Goal: Information Seeking & Learning: Learn about a topic

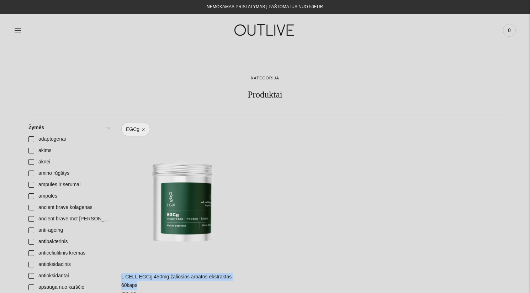
click at [16, 26] on link at bounding box center [17, 30] width 7 height 16
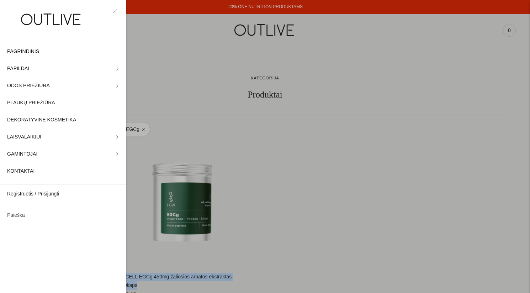
click at [28, 213] on link "Paieška" at bounding box center [63, 215] width 126 height 17
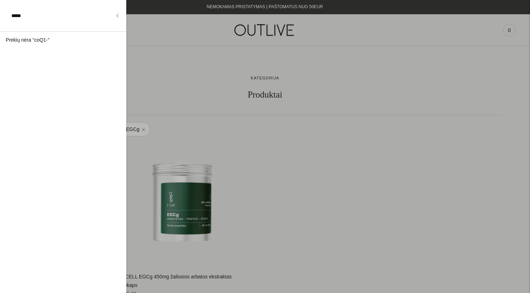
type input "*****"
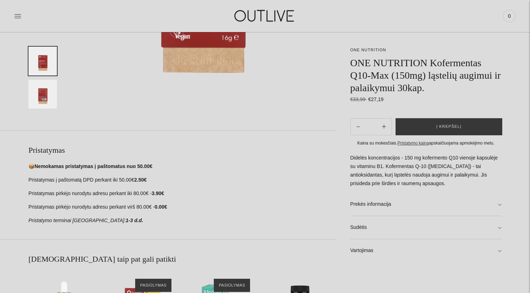
scroll to position [220, 0]
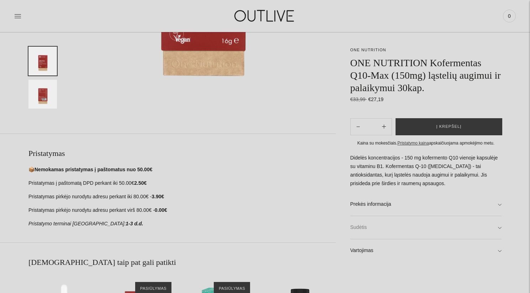
click at [361, 227] on link "Sudėtis" at bounding box center [425, 227] width 151 height 23
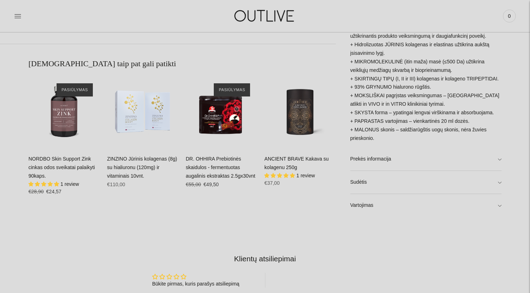
scroll to position [420, 0]
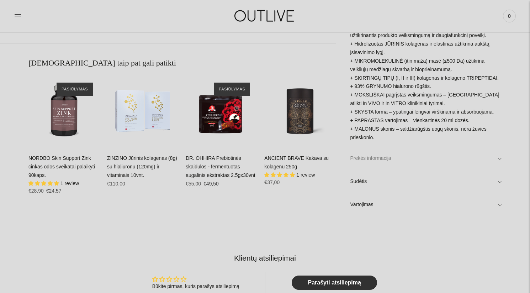
click at [372, 157] on link "Prekės informacija" at bounding box center [425, 158] width 151 height 23
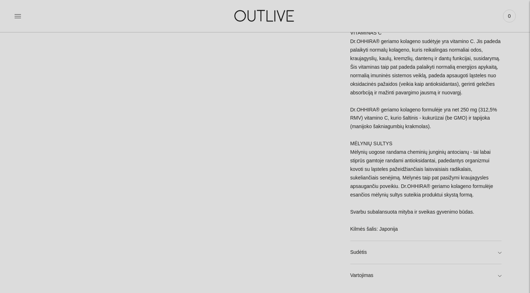
scroll to position [1371, 0]
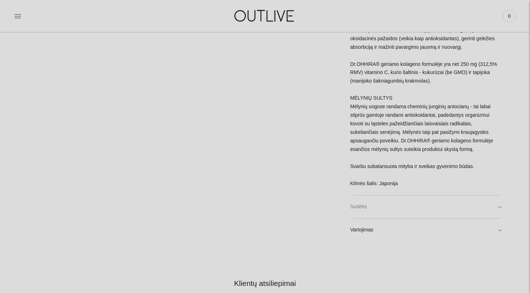
click at [366, 209] on link "Sudėtis" at bounding box center [425, 206] width 151 height 23
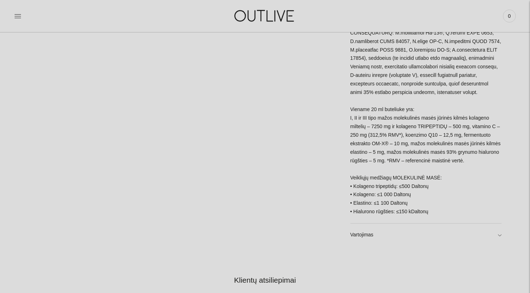
scroll to position [1680, 0]
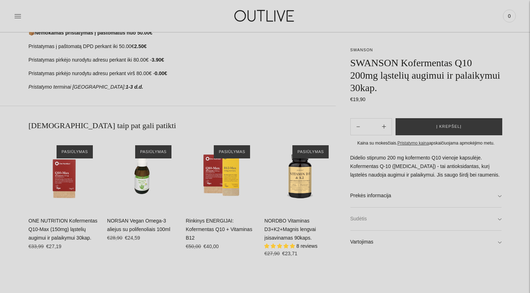
scroll to position [401, 0]
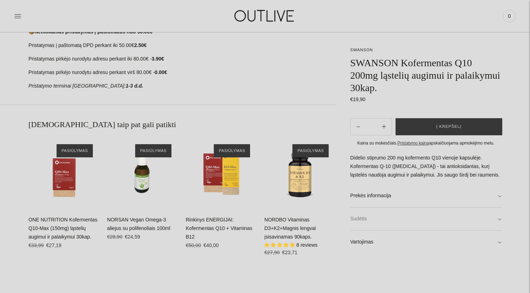
click at [402, 215] on link "Sudėtis" at bounding box center [425, 218] width 151 height 23
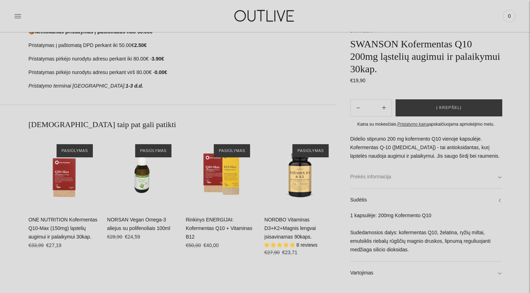
click at [414, 182] on link "Prekės informacija" at bounding box center [425, 176] width 151 height 23
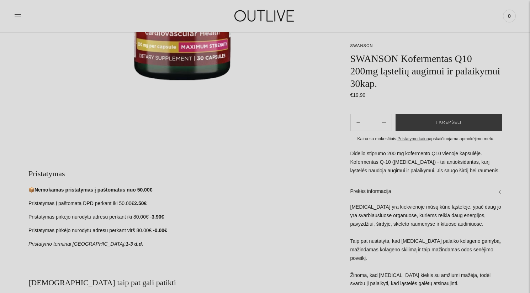
scroll to position [242, 0]
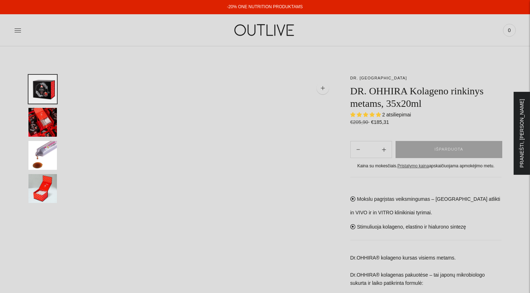
select select "**********"
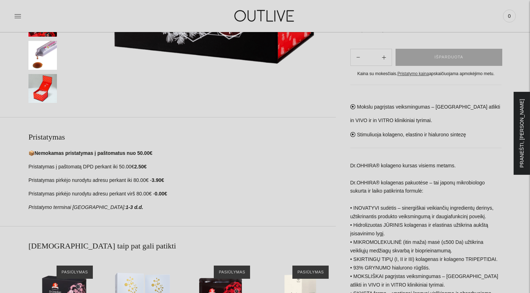
scroll to position [237, 0]
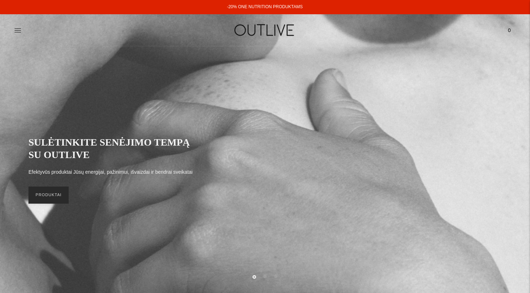
click at [52, 195] on link "PRODUKTAI" at bounding box center [48, 194] width 40 height 17
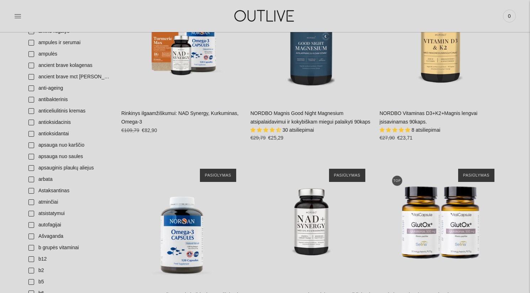
scroll to position [94, 0]
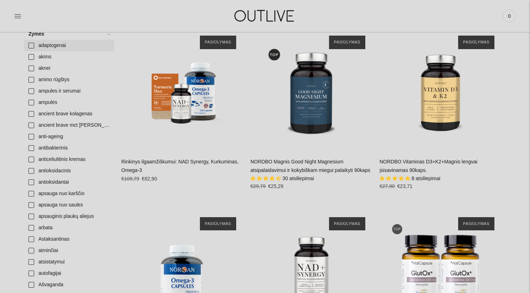
click at [32, 44] on link "adaptogenai" at bounding box center [69, 45] width 90 height 11
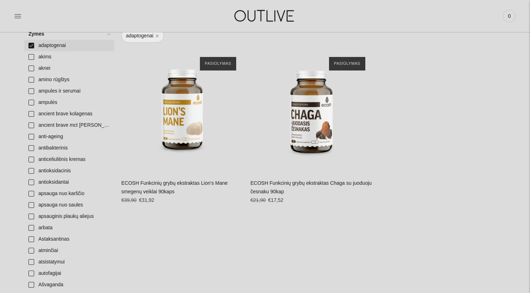
click at [30, 44] on link "adaptogenai" at bounding box center [69, 45] width 90 height 11
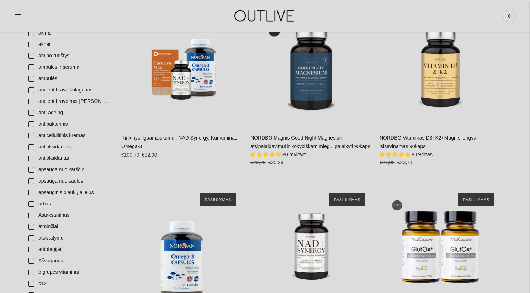
scroll to position [186, 0]
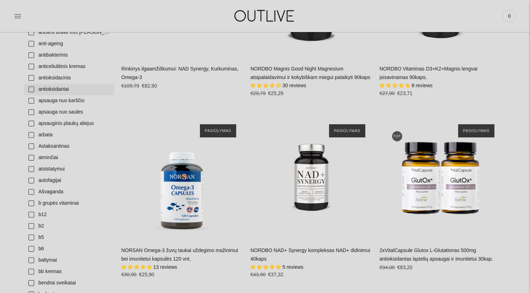
click at [32, 88] on link "antioksidantai" at bounding box center [69, 89] width 90 height 11
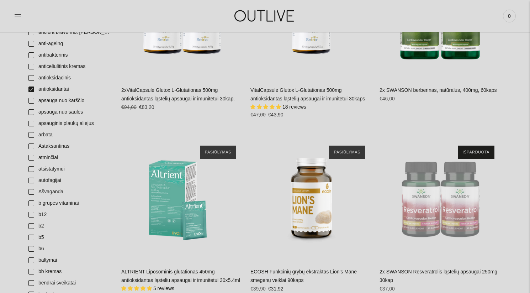
scroll to position [240, 0]
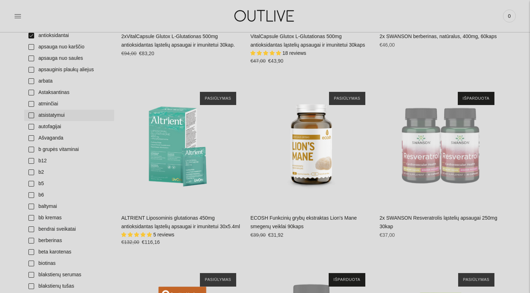
click at [29, 117] on link "atsistatymui" at bounding box center [69, 115] width 90 height 11
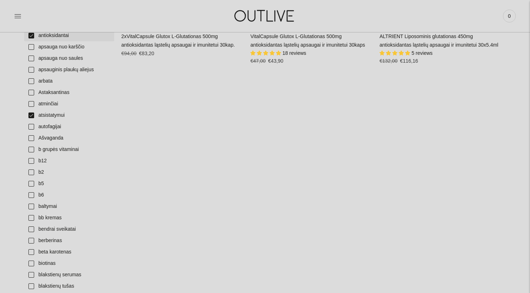
click at [30, 35] on link "antioksidantai" at bounding box center [69, 35] width 90 height 11
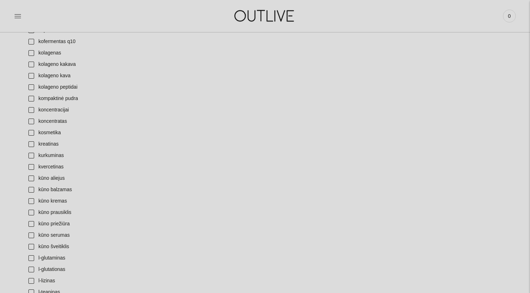
scroll to position [1100, 0]
click at [32, 143] on link "kreatinas" at bounding box center [69, 142] width 90 height 11
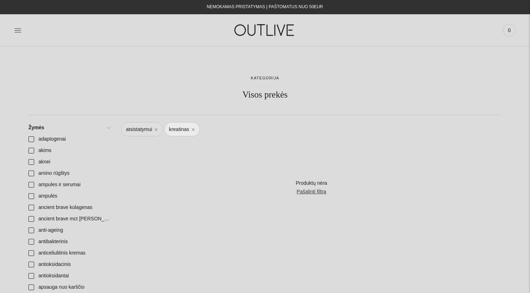
click at [156, 129] on link "atsistatymui" at bounding box center [142, 129] width 42 height 14
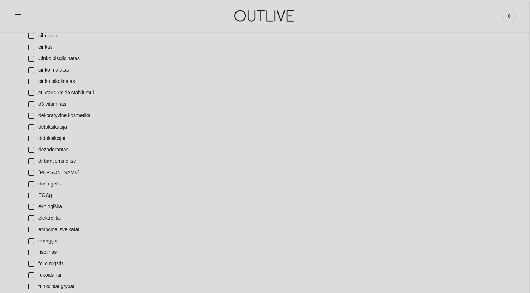
scroll to position [550, 0]
